Goal: Complete application form

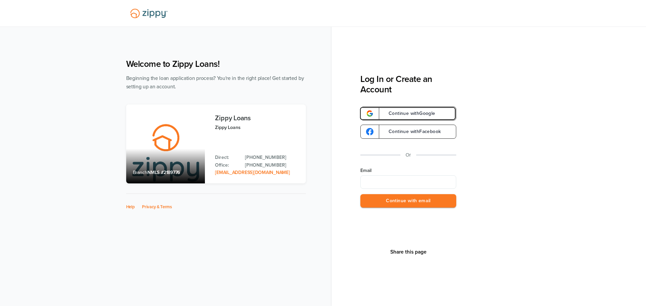
click at [423, 112] on span "Continue with Google" at bounding box center [408, 113] width 53 height 5
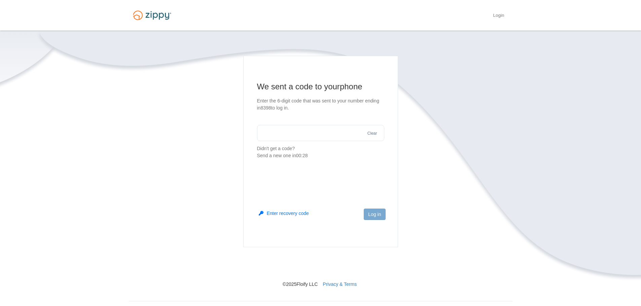
click at [313, 135] on input "text" at bounding box center [320, 133] width 127 height 16
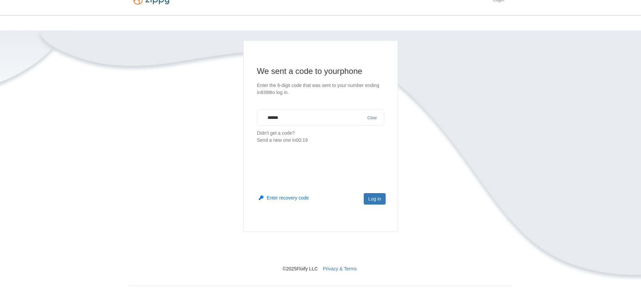
type input "******"
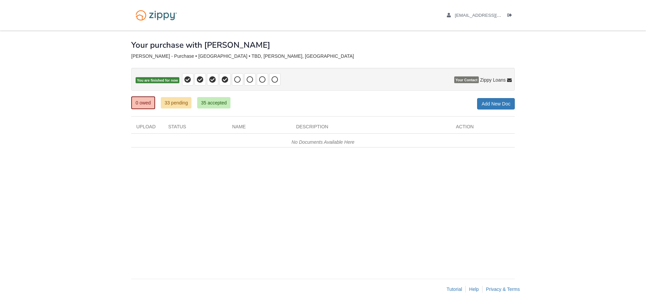
click at [460, 245] on div "× × × Pending Add Document Notice document will be included in the email sent t…" at bounding box center [322, 152] width 383 height 242
